Goal: Task Accomplishment & Management: Use online tool/utility

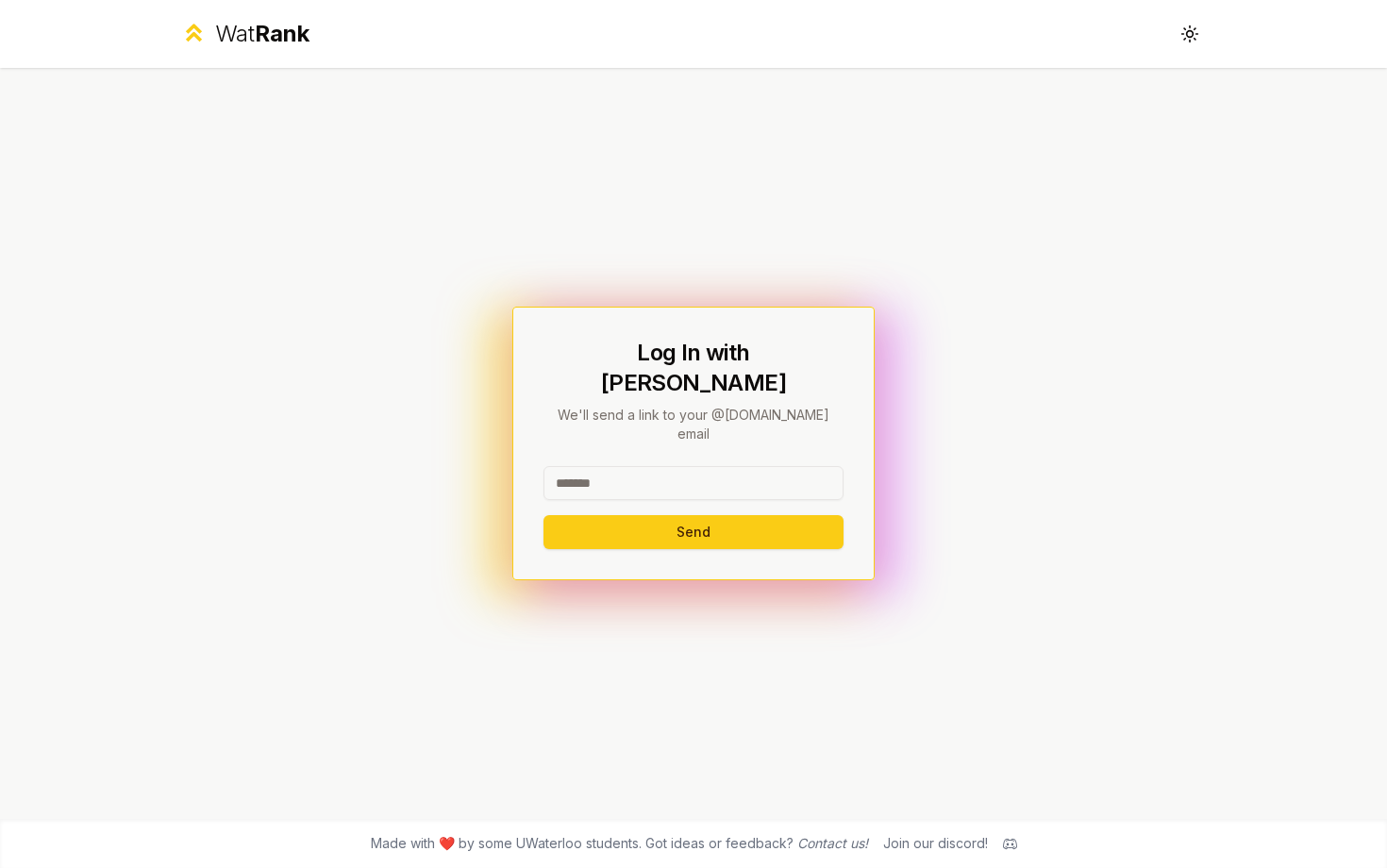
click at [567, 465] on input at bounding box center [693, 482] width 300 height 34
type input "********"
click at [543, 515] on button "Send" at bounding box center [693, 531] width 300 height 34
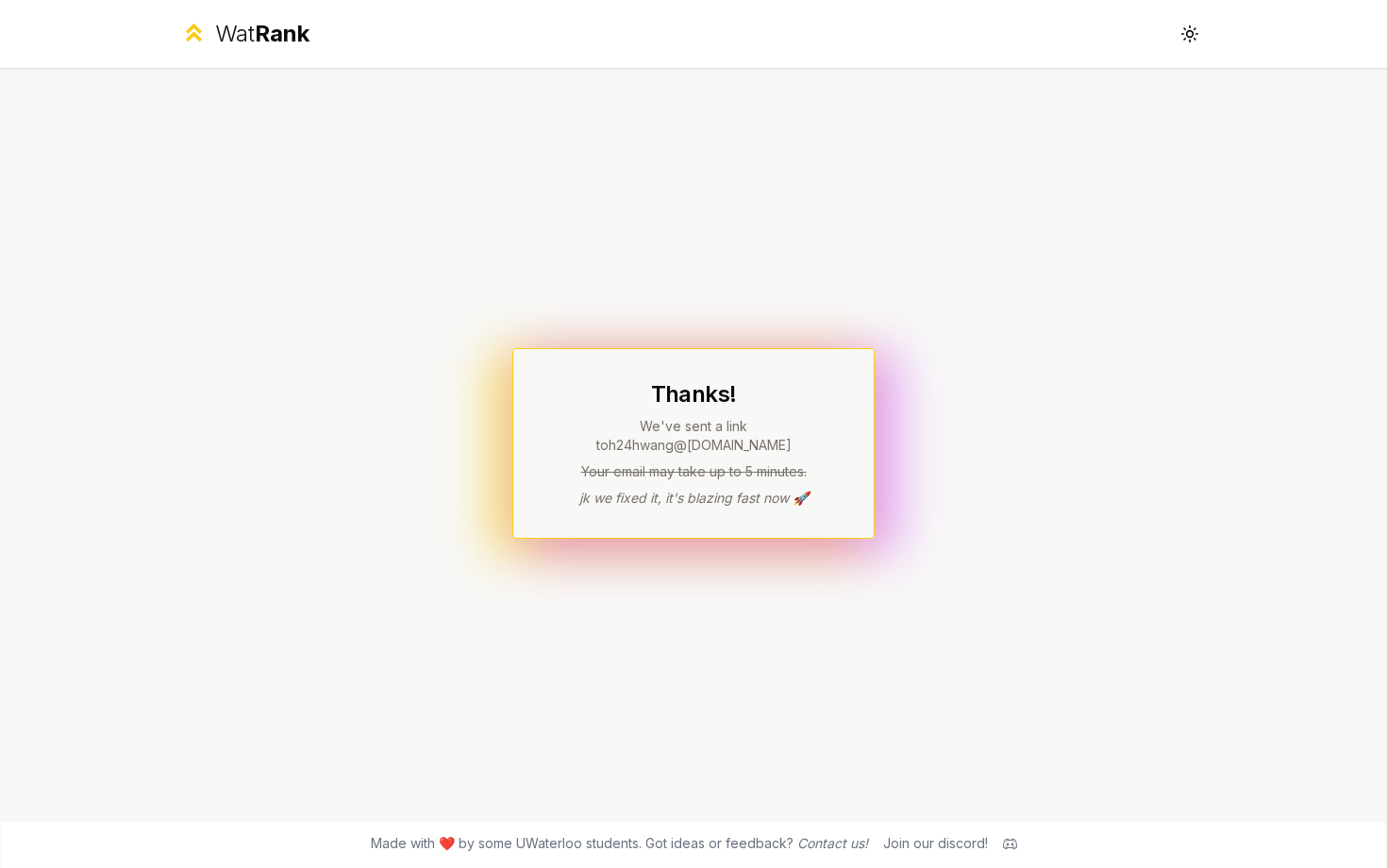
click at [728, 397] on h1 "Thanks!" at bounding box center [693, 394] width 300 height 30
click at [782, 369] on div "Thanks! We've sent a link to h24hwang @uwaterloo.ca Your email may take up to 5…" at bounding box center [693, 443] width 362 height 191
drag, startPoint x: 781, startPoint y: 445, endPoint x: 596, endPoint y: 444, distance: 185.0
click at [602, 445] on div "Thanks! We've sent a link to h24hwang @uwaterloo.ca Your email may take up to 5…" at bounding box center [693, 443] width 300 height 129
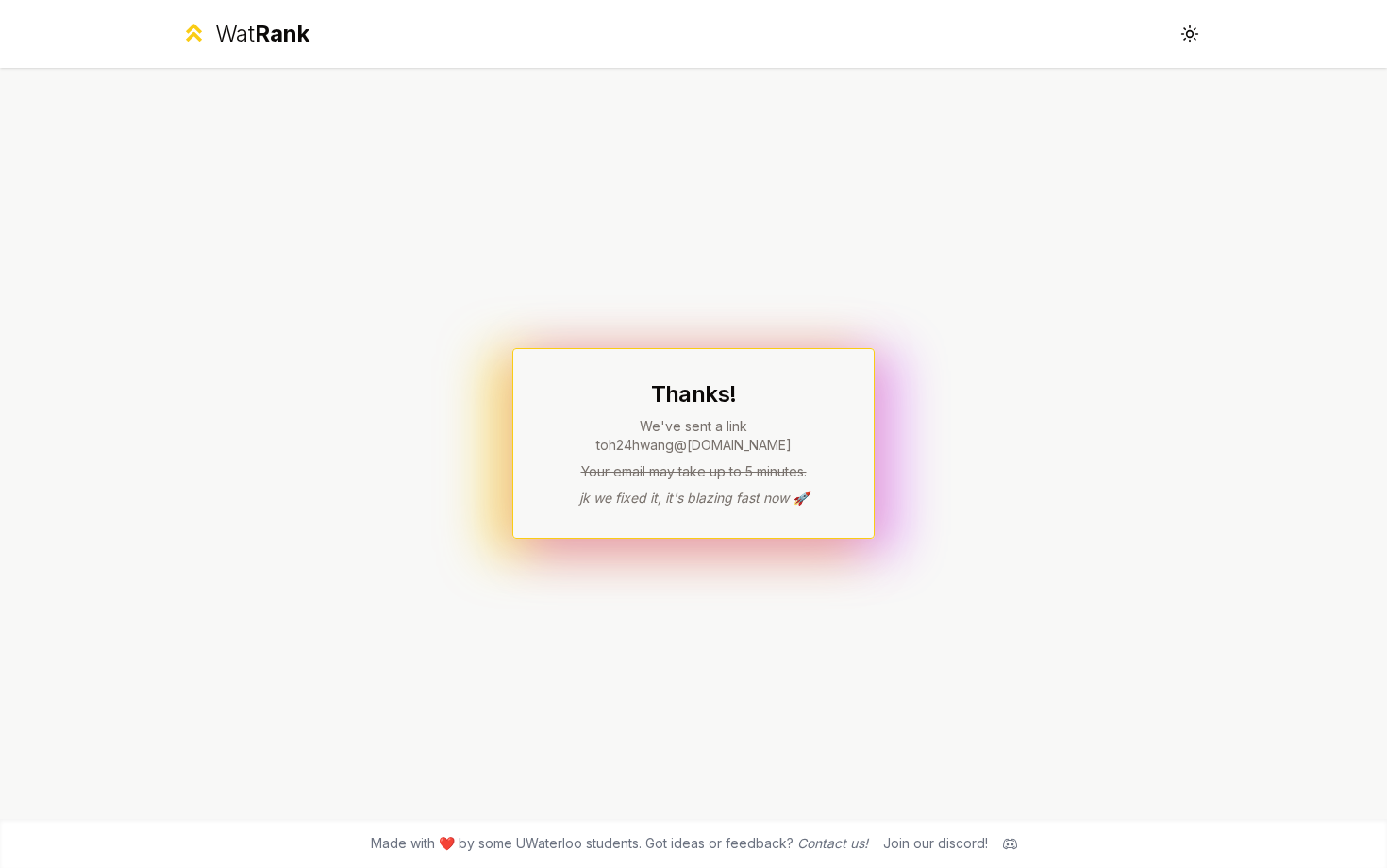
click at [596, 444] on p "We've sent a link to h24hwang @uwaterloo.ca" at bounding box center [693, 435] width 300 height 38
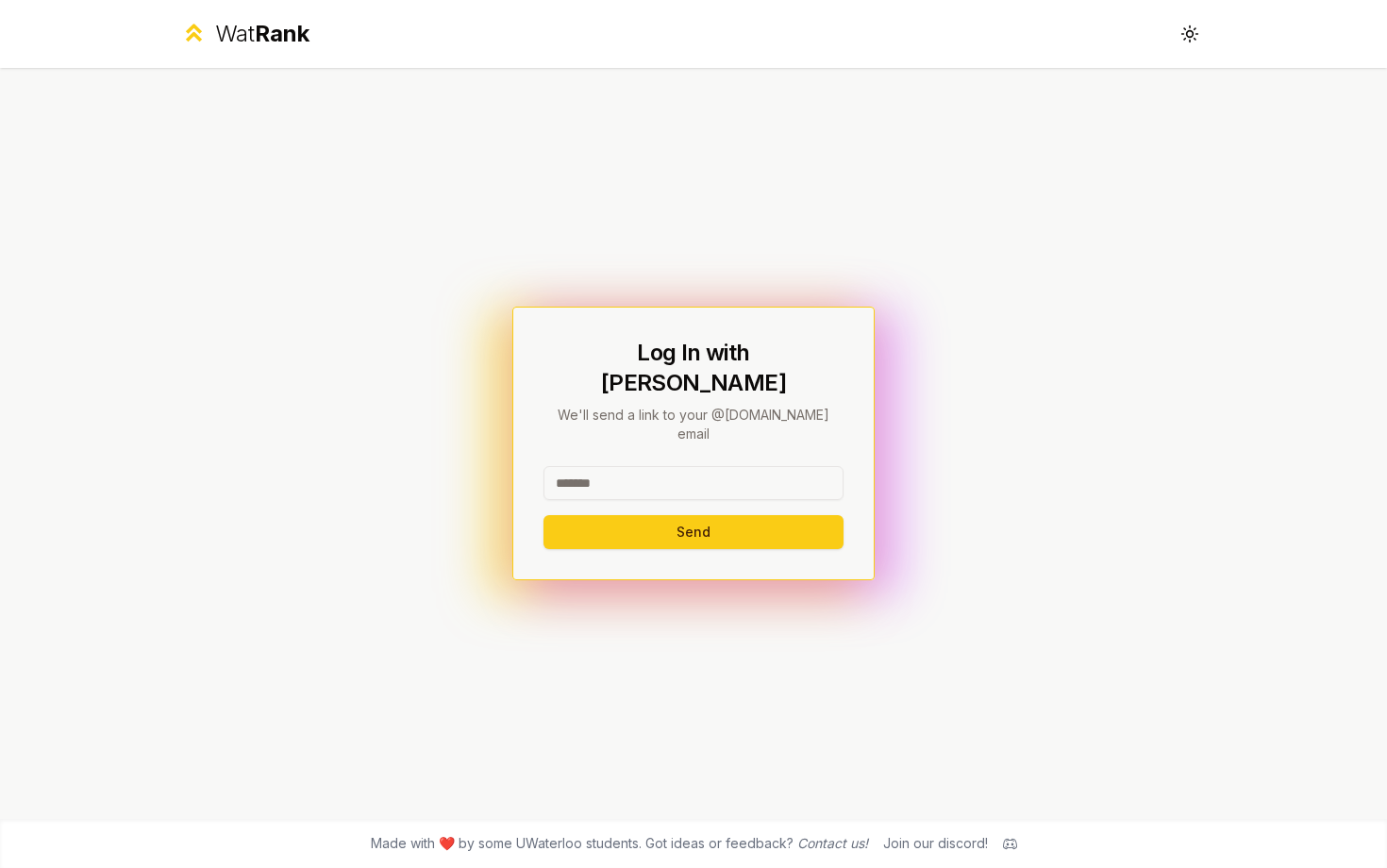
click at [687, 470] on input at bounding box center [693, 482] width 300 height 34
type input "***"
click at [543, 515] on button "Send" at bounding box center [693, 531] width 300 height 34
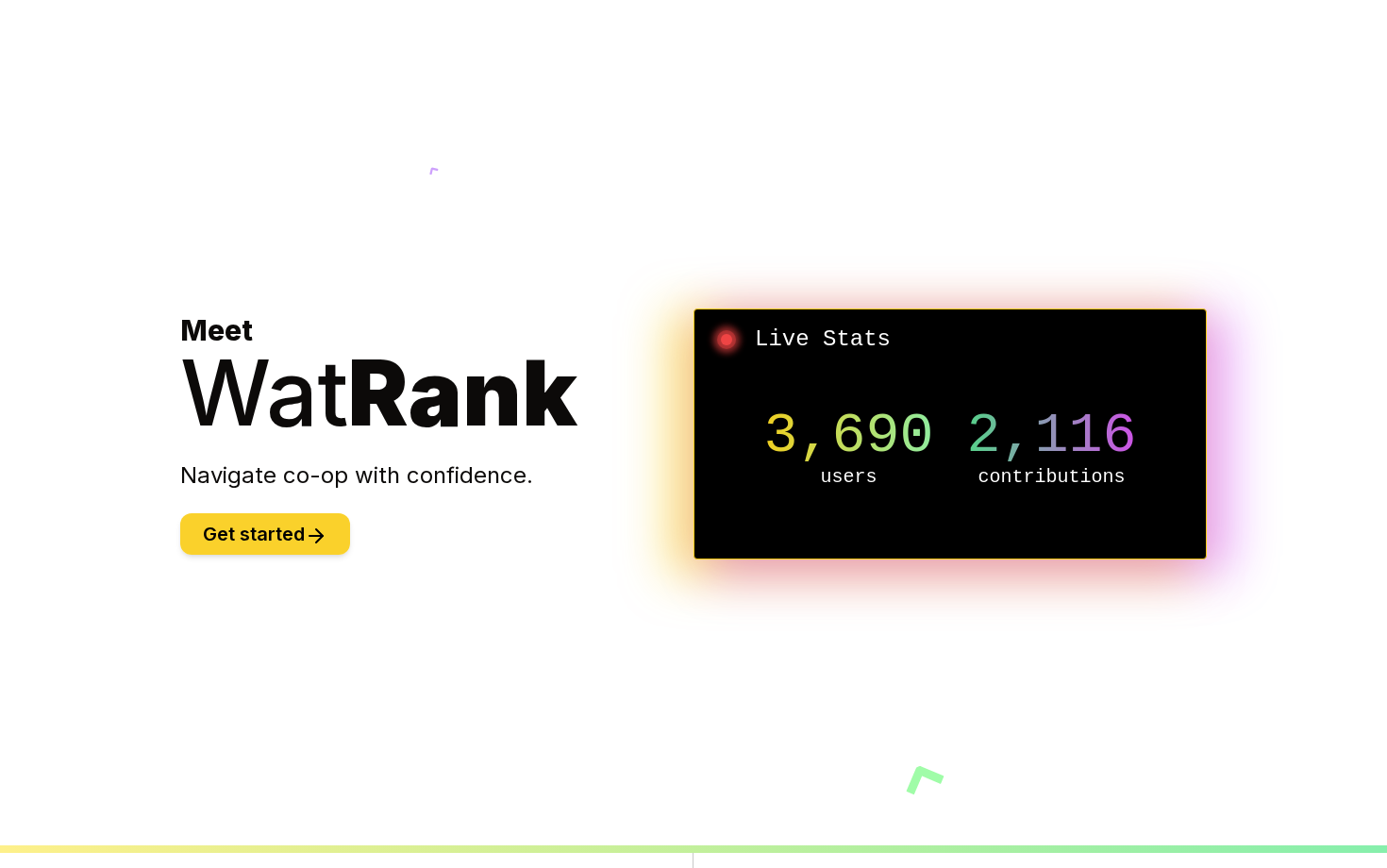
click at [264, 516] on button "Get started" at bounding box center [264, 533] width 169 height 42
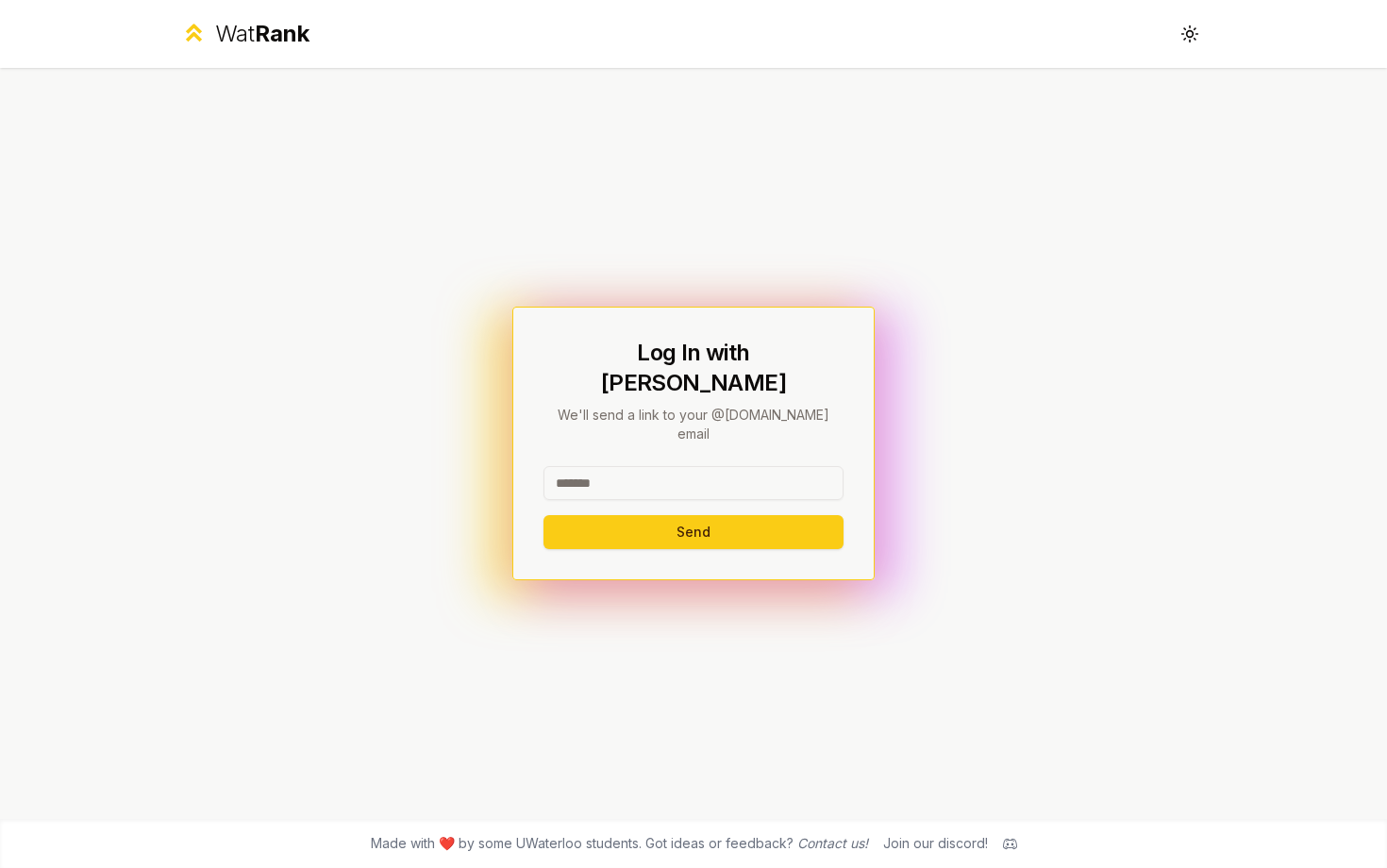
click at [709, 465] on input at bounding box center [693, 482] width 300 height 34
type input "********"
click at [543, 515] on button "Send" at bounding box center [693, 531] width 300 height 34
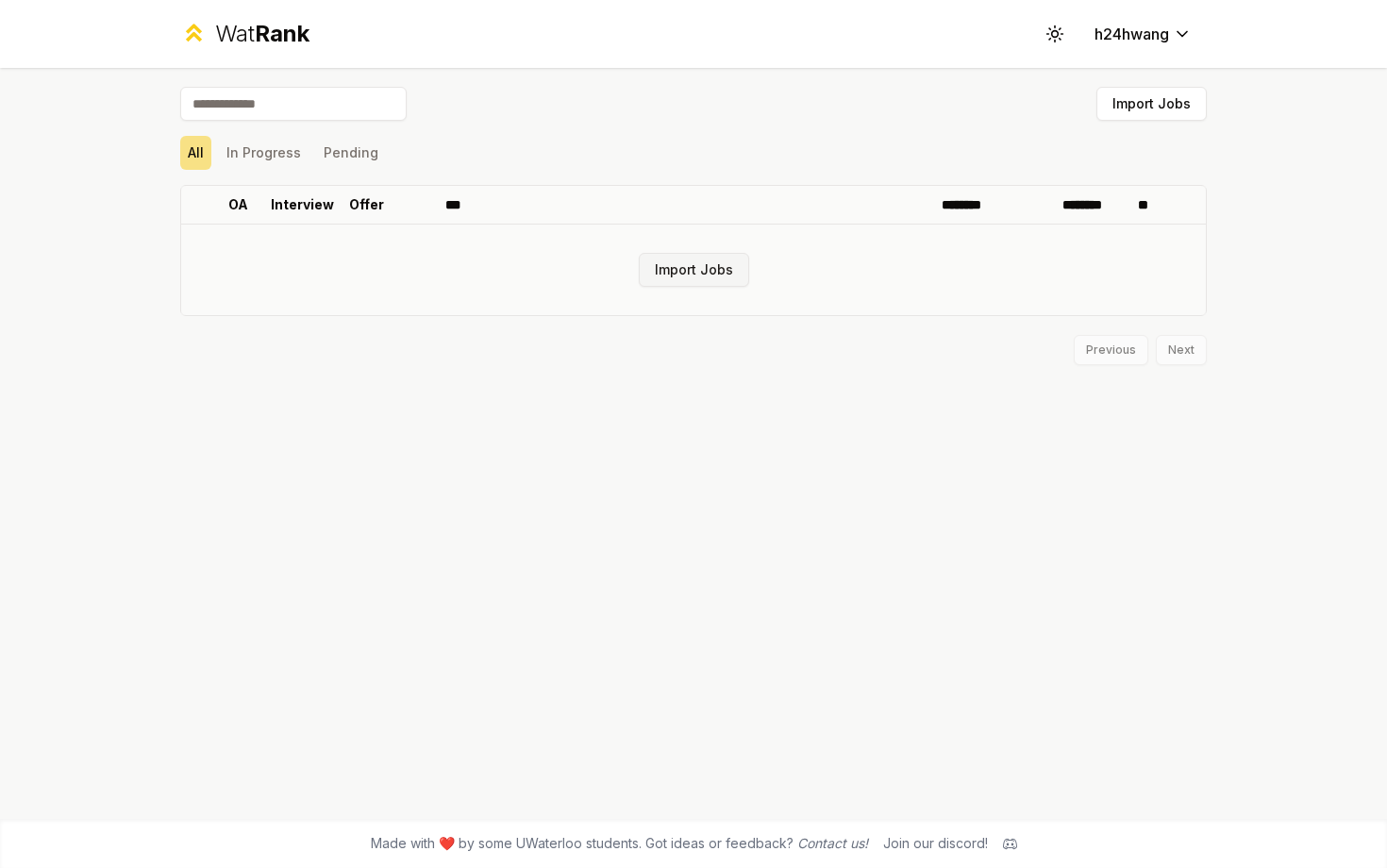
click at [696, 253] on button "Import Jobs" at bounding box center [694, 269] width 110 height 34
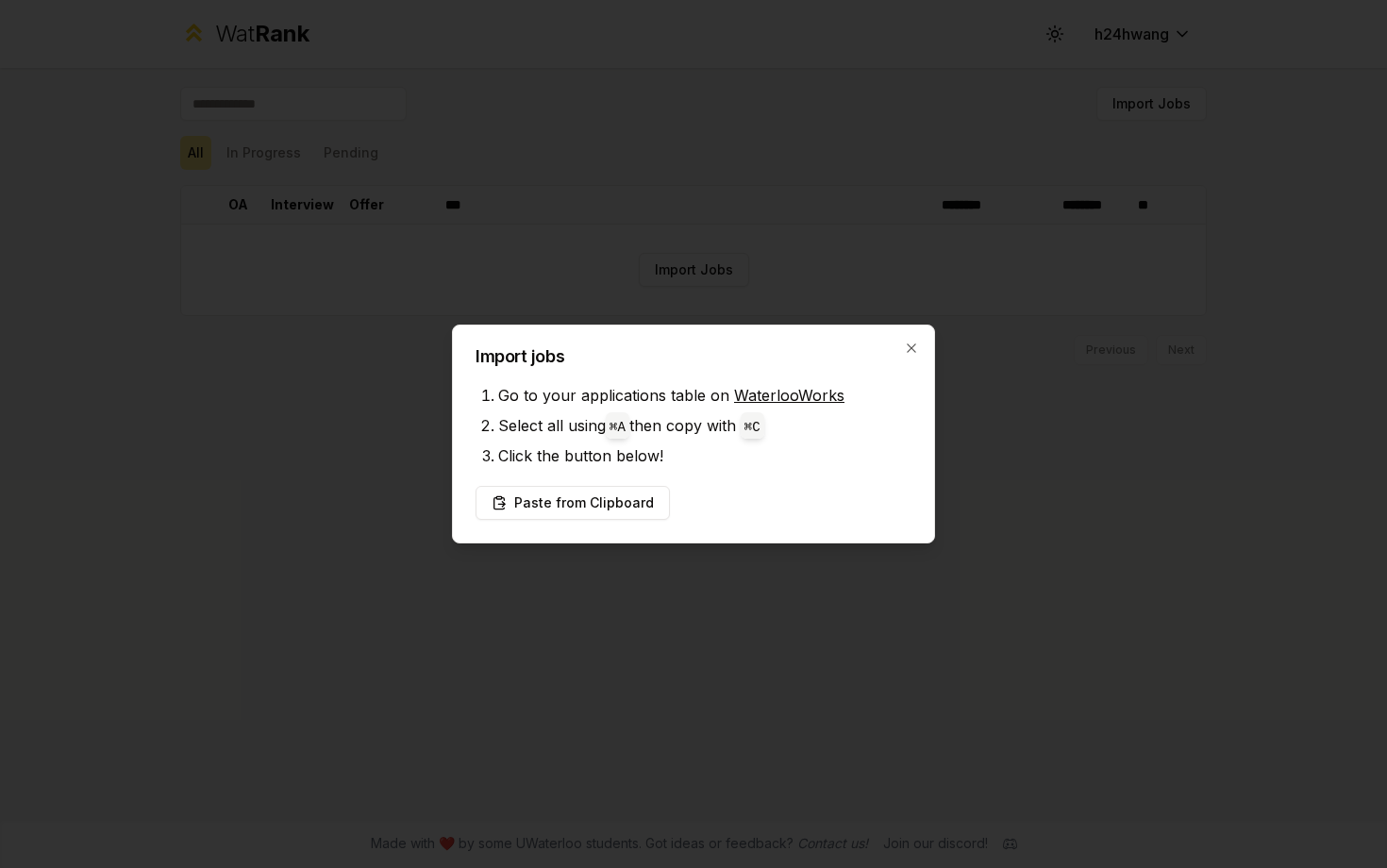
click at [778, 393] on link "WaterlooWorks" at bounding box center [789, 395] width 110 height 18
click at [626, 498] on button "Paste from Clipboard" at bounding box center [572, 502] width 195 height 34
click at [635, 497] on button "Paste from Clipboard" at bounding box center [572, 502] width 195 height 34
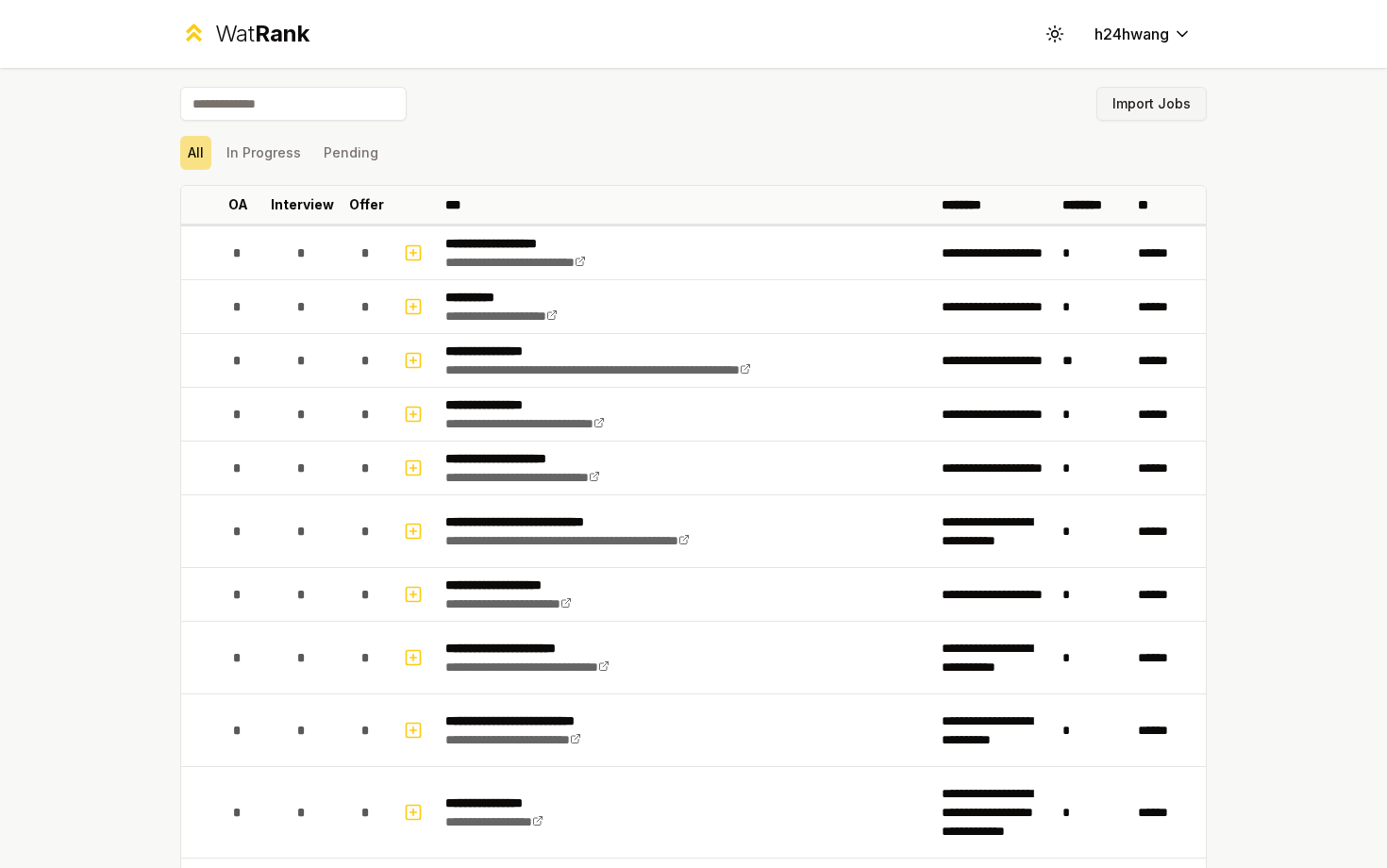
click at [1148, 94] on button "Import Jobs" at bounding box center [1151, 104] width 110 height 34
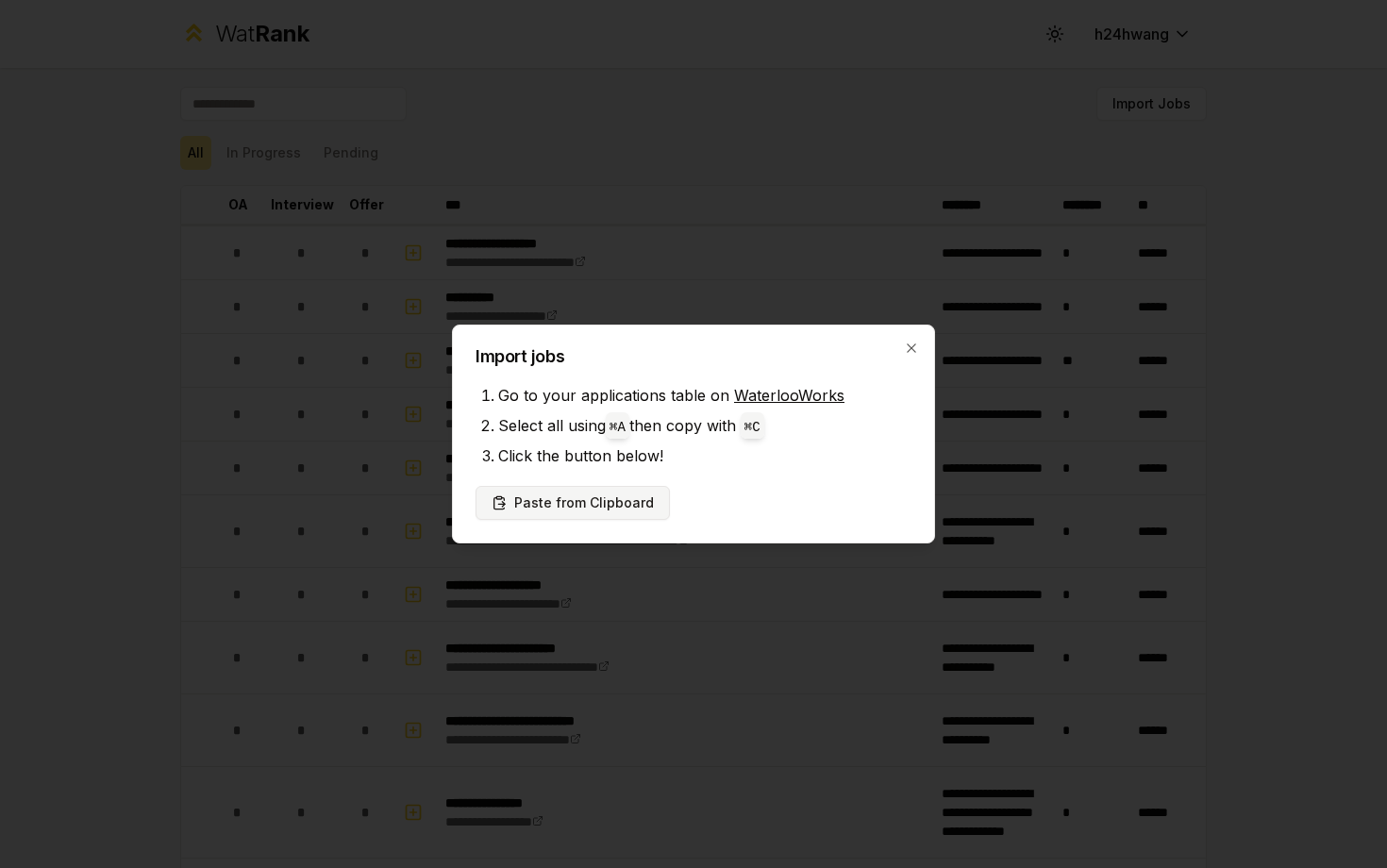
click at [629, 491] on button "Paste from Clipboard" at bounding box center [572, 502] width 195 height 34
click at [545, 501] on button "Paste from Clipboard" at bounding box center [572, 502] width 195 height 34
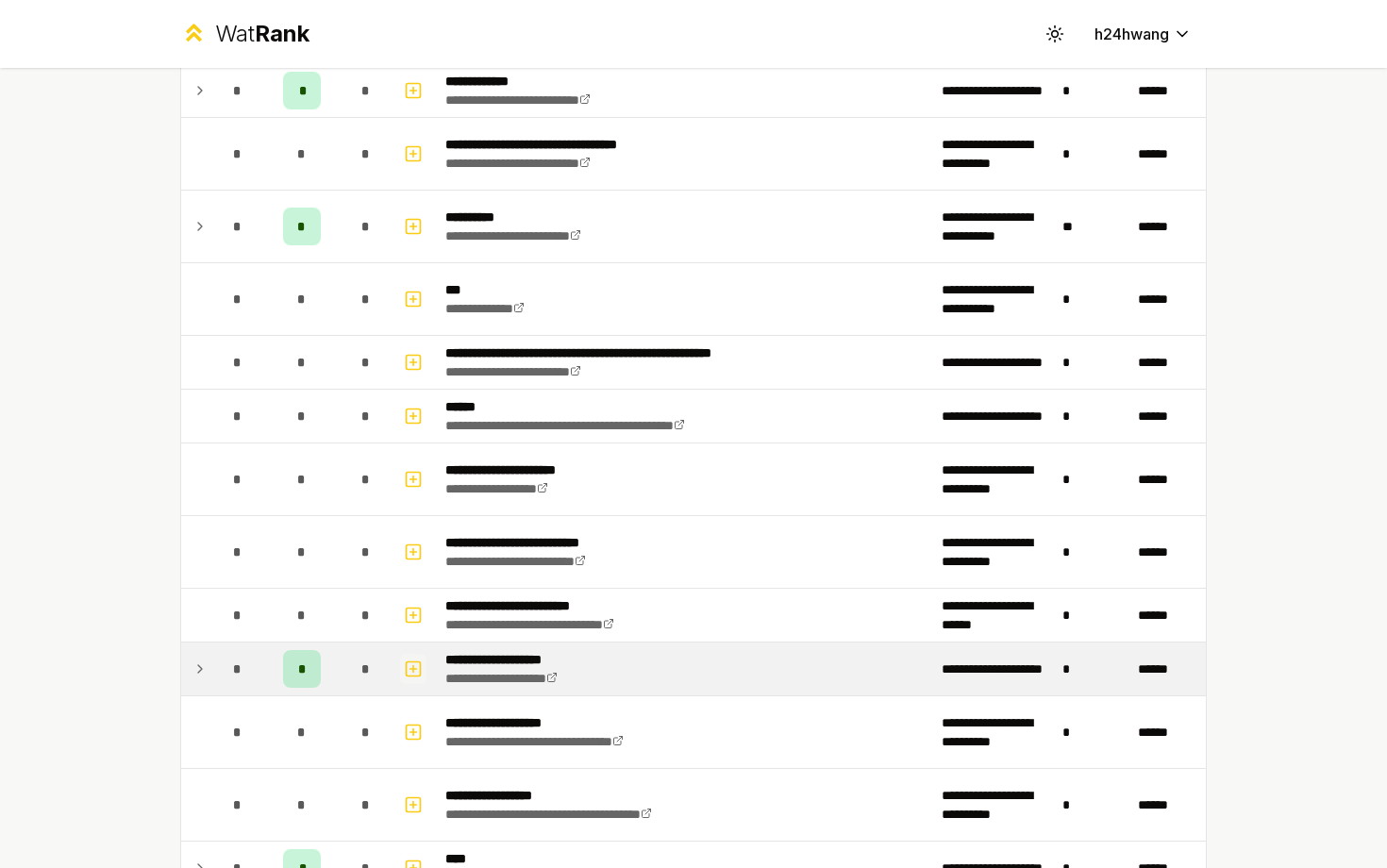
scroll to position [868, 0]
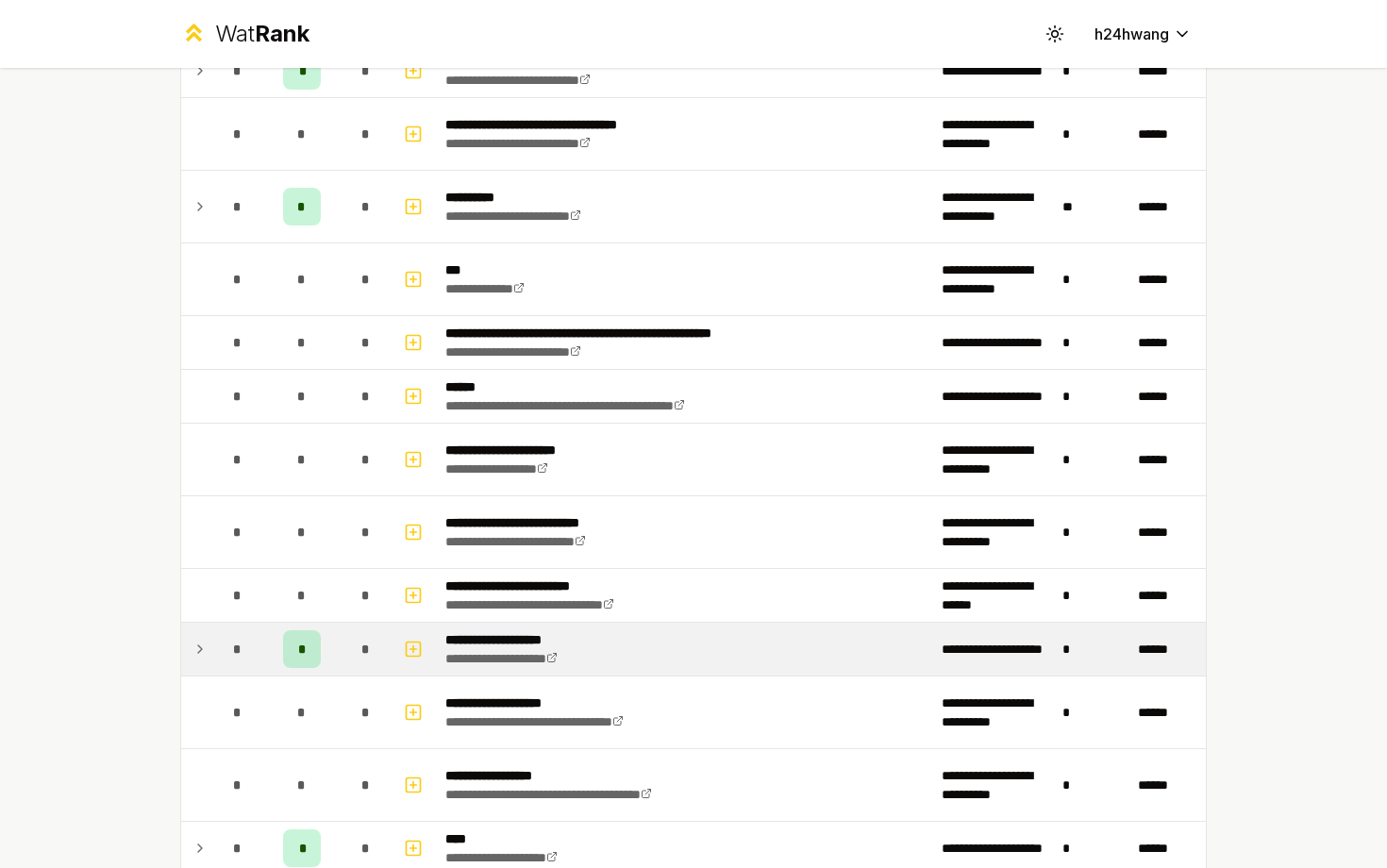
click at [204, 650] on icon at bounding box center [200, 648] width 15 height 22
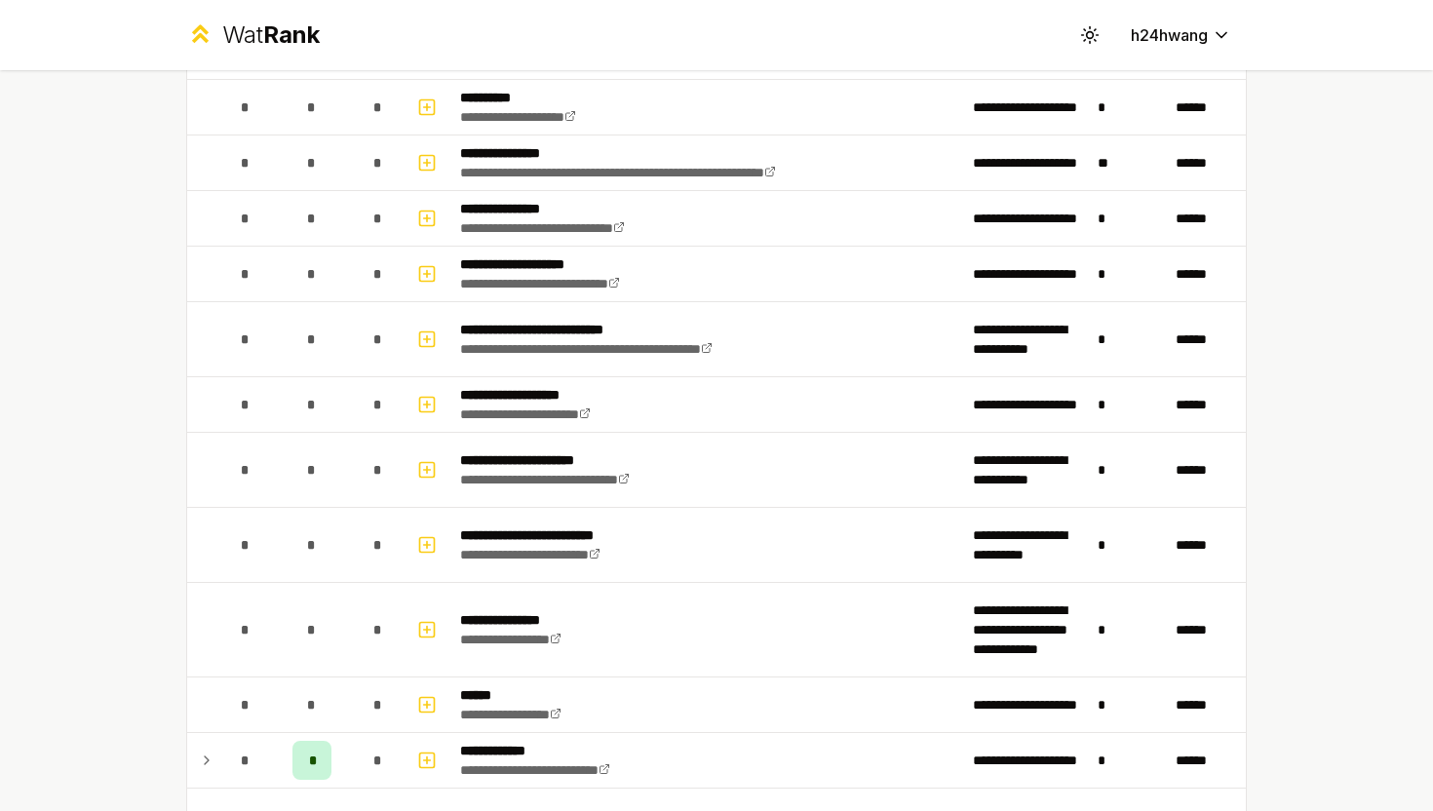
scroll to position [0, 0]
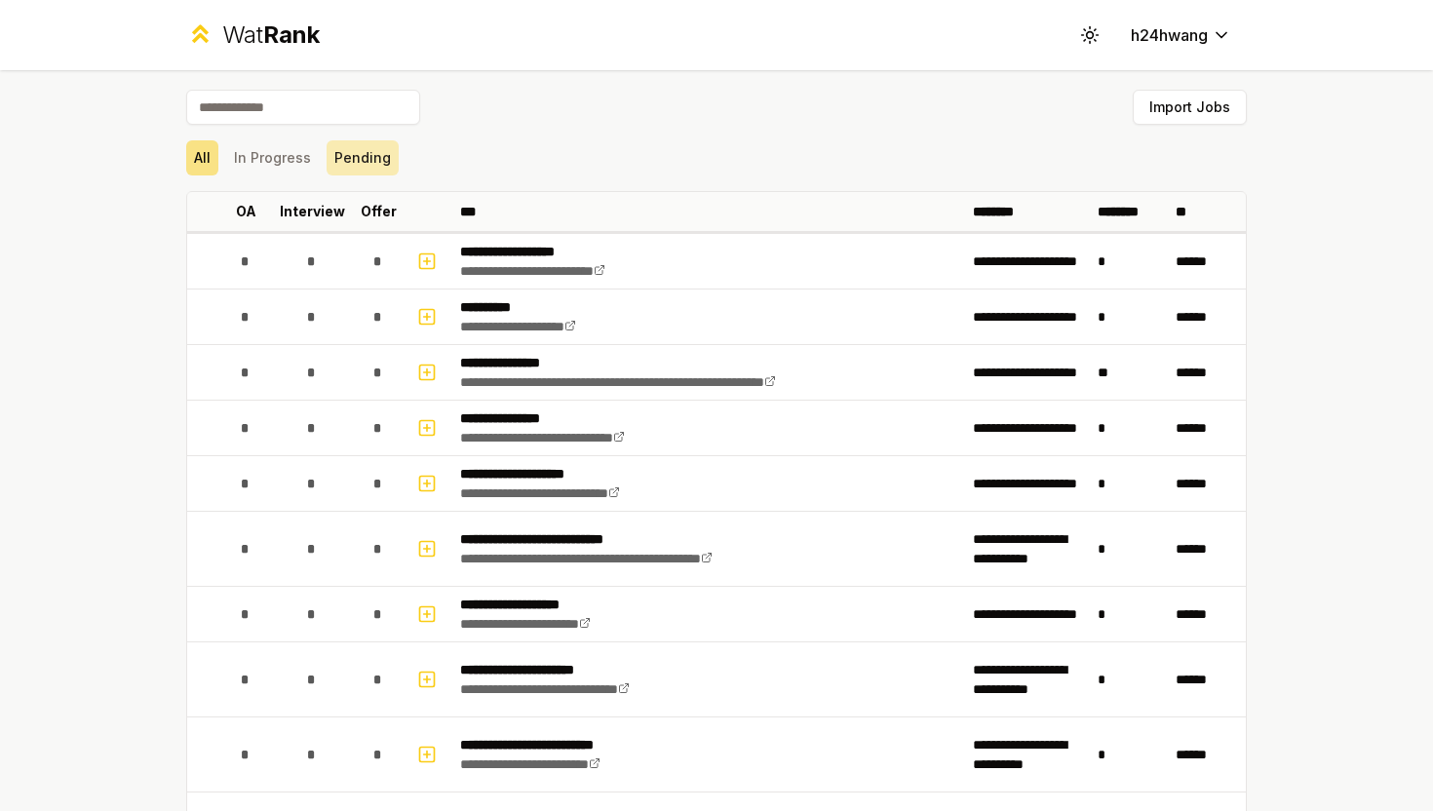
click at [369, 160] on button "Pending" at bounding box center [362, 157] width 72 height 35
click at [273, 164] on button "In Progress" at bounding box center [272, 157] width 93 height 35
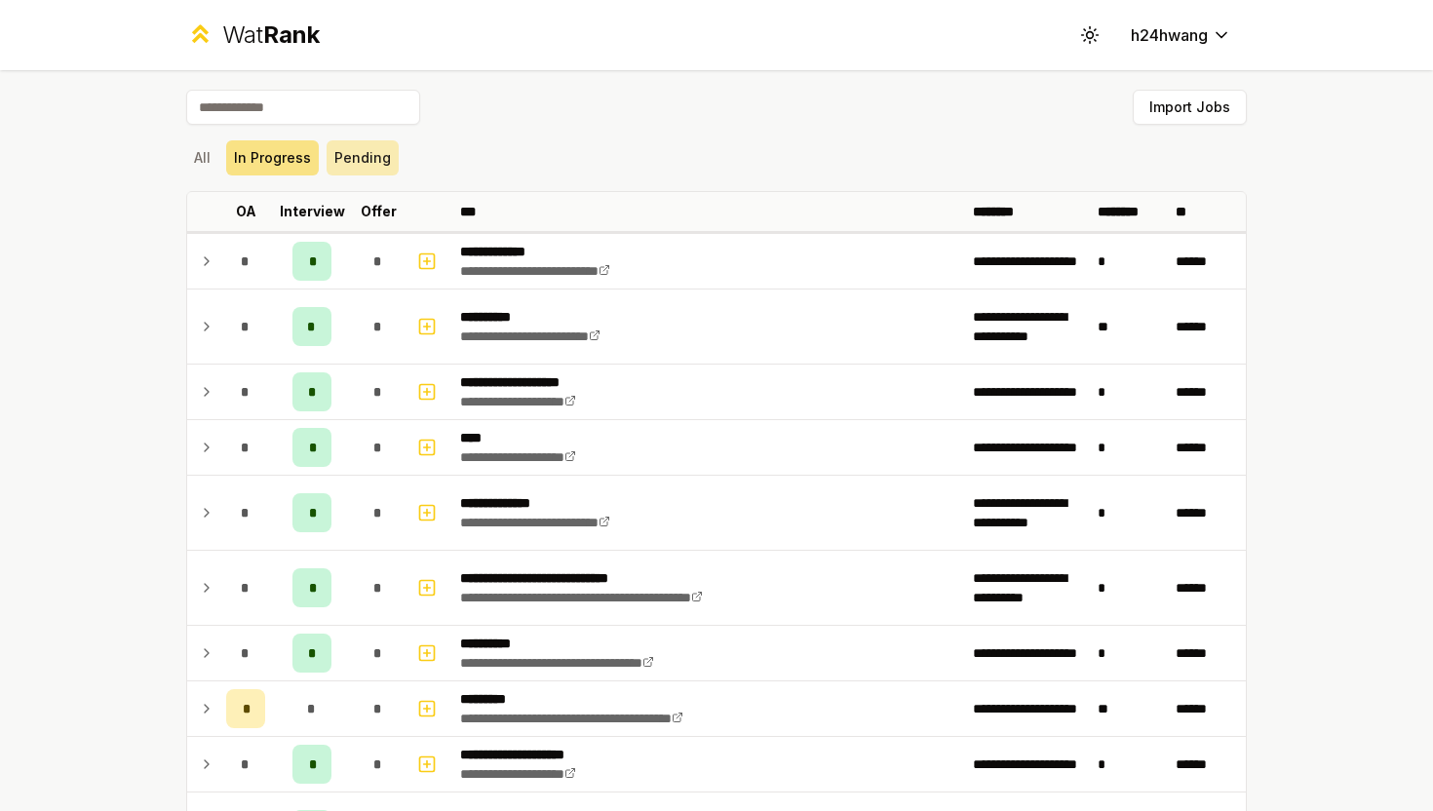
click at [381, 165] on button "Pending" at bounding box center [362, 157] width 72 height 35
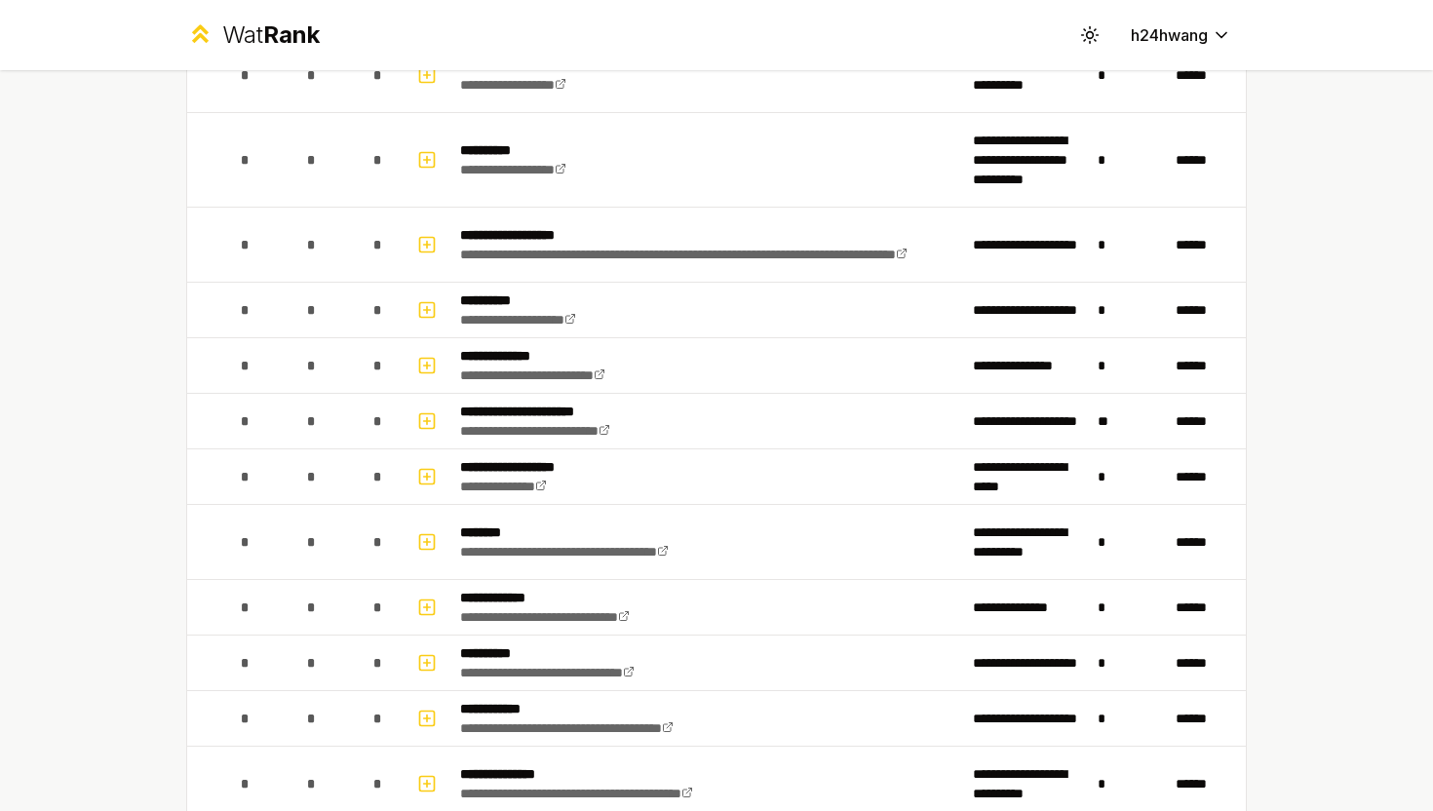
scroll to position [1970, 0]
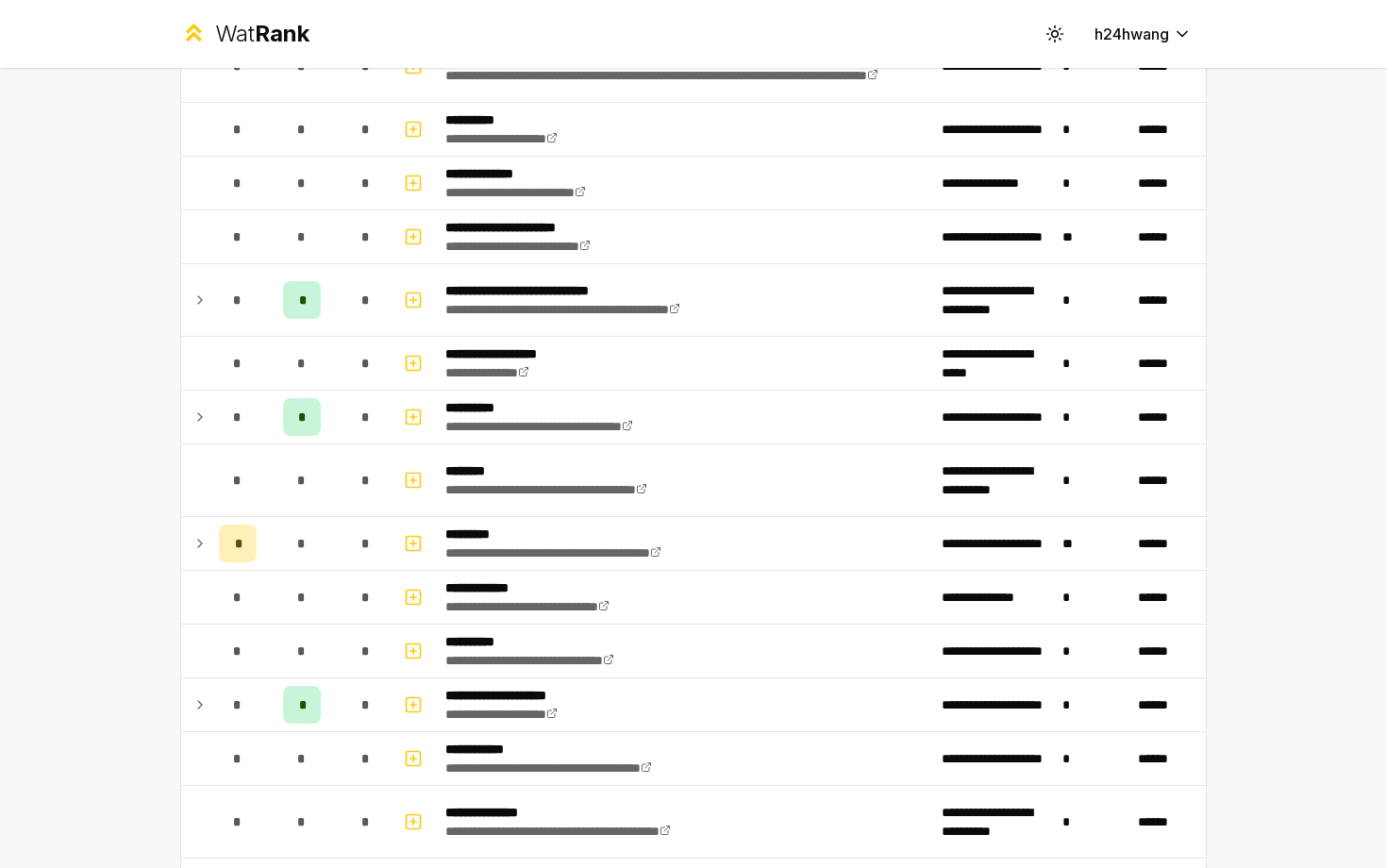
scroll to position [2597, 0]
